Goal: Find specific page/section: Find specific page/section

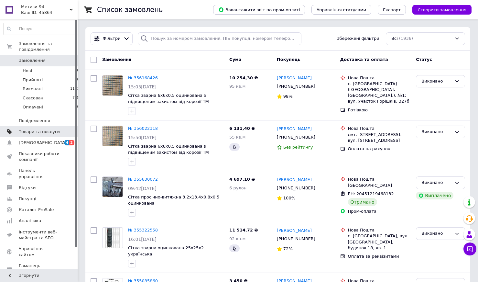
click at [33, 129] on span "Товари та послуги" at bounding box center [39, 132] width 41 height 6
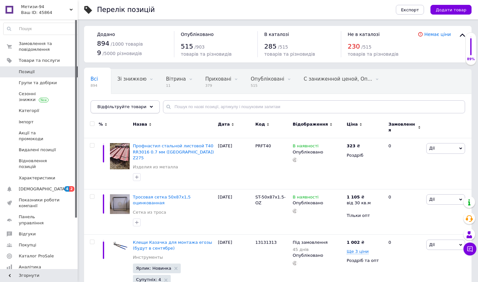
click at [150, 106] on icon at bounding box center [151, 106] width 3 height 3
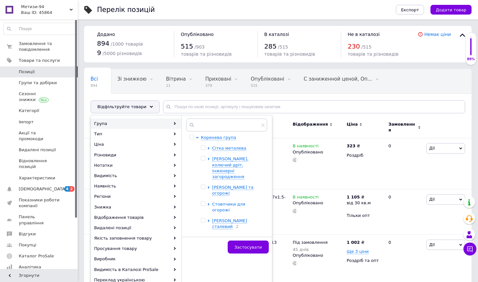
click at [232, 202] on span "Стовпчики для огорожі" at bounding box center [228, 207] width 33 height 11
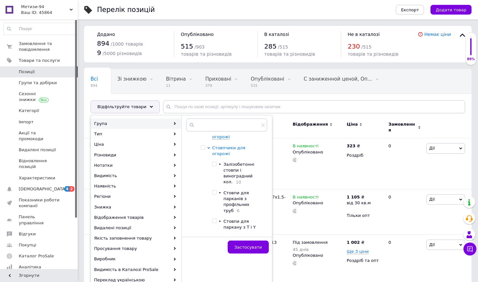
scroll to position [66, 0]
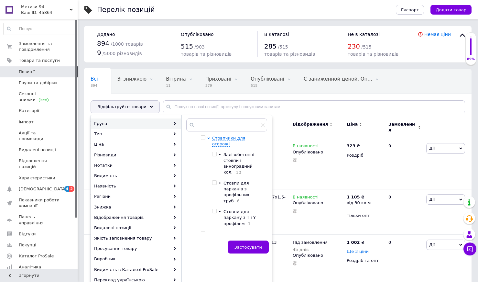
click at [215, 209] on input "checkbox" at bounding box center [214, 211] width 4 height 4
checkbox input "true"
click at [239, 247] on button "Застосувати" at bounding box center [248, 246] width 41 height 13
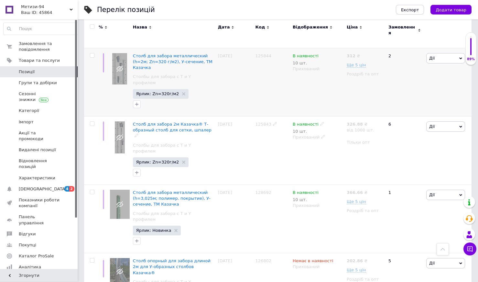
scroll to position [427, 0]
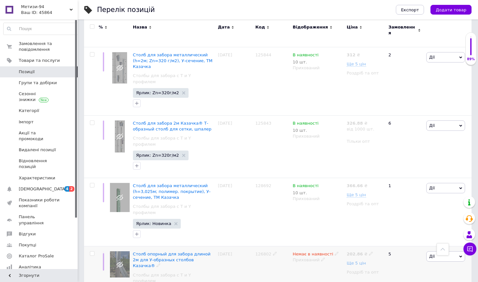
click at [357, 260] on span "Ще 5 цін" at bounding box center [356, 262] width 19 height 5
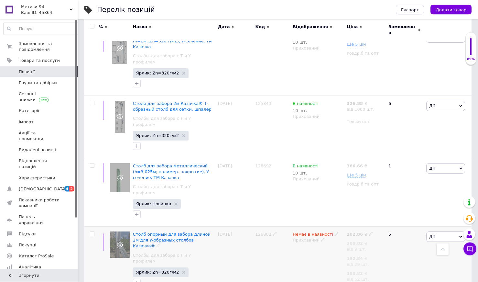
scroll to position [460, 0]
